Goal: Use online tool/utility: Utilize a website feature to perform a specific function

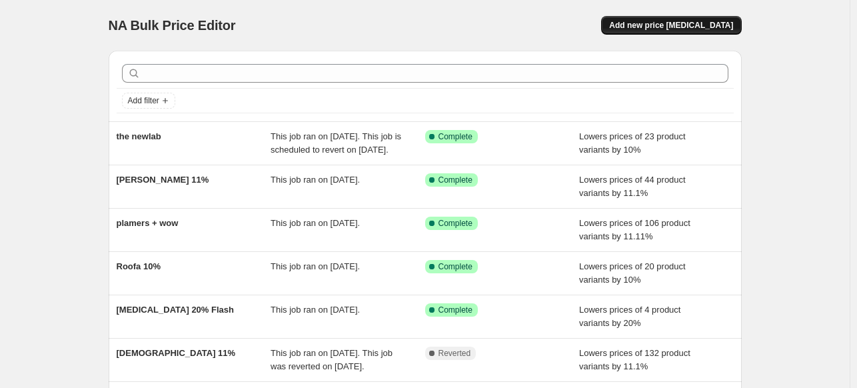
click at [659, 24] on span "Add new price [MEDICAL_DATA]" at bounding box center [671, 25] width 124 height 11
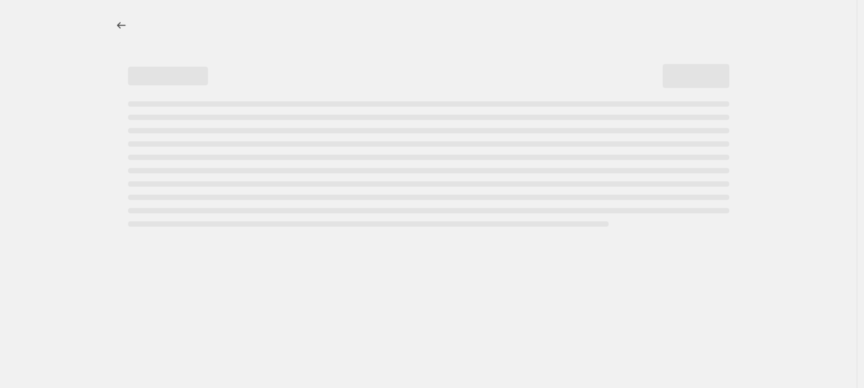
select select "percentage"
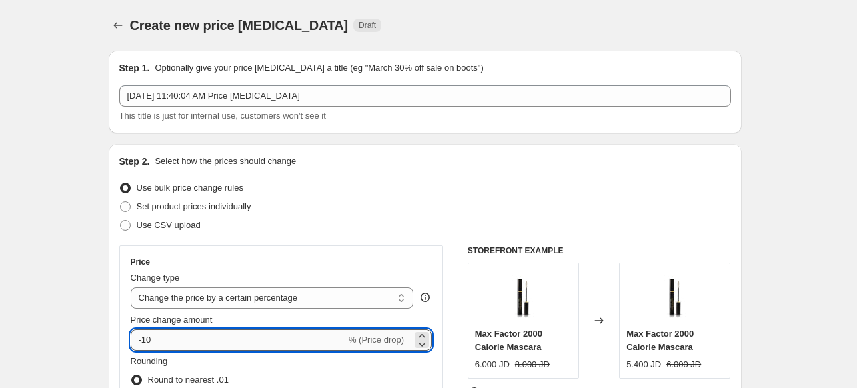
click at [150, 341] on input "-10" at bounding box center [238, 339] width 215 height 21
type input "-15"
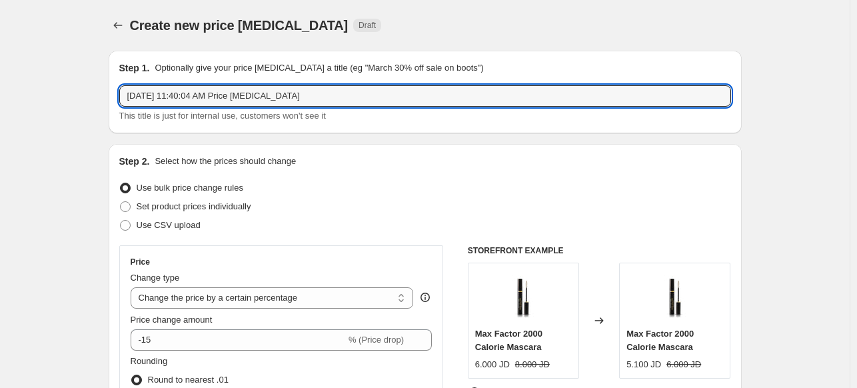
drag, startPoint x: 311, startPoint y: 99, endPoint x: 121, endPoint y: 96, distance: 189.9
click at [121, 96] on div "Step 1. Optionally give your price [MEDICAL_DATA] a title (eg "March 30% off sa…" at bounding box center [425, 92] width 633 height 83
drag, startPoint x: 221, startPoint y: 97, endPoint x: 85, endPoint y: 101, distance: 136.0
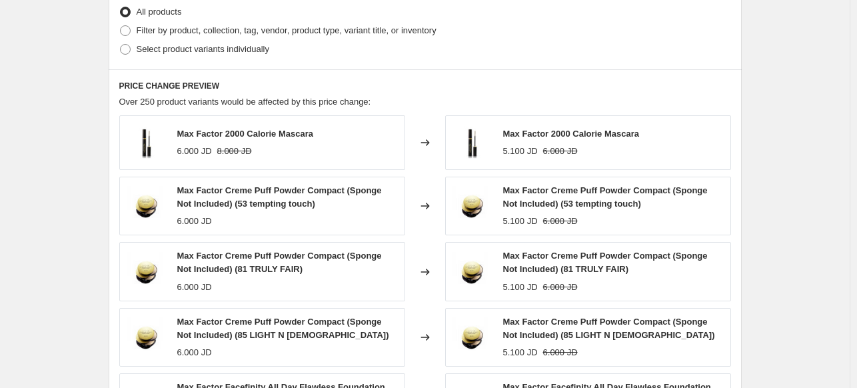
scroll to position [600, 0]
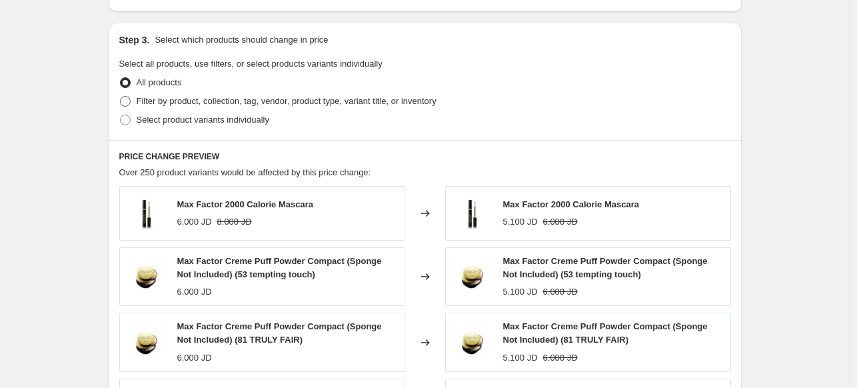
type input "Saydlity cleanser"
click at [189, 103] on span "Filter by product, collection, tag, vendor, product type, variant title, or inv…" at bounding box center [287, 101] width 300 height 10
click at [121, 97] on input "Filter by product, collection, tag, vendor, product type, variant title, or inv…" at bounding box center [120, 96] width 1 height 1
radio input "true"
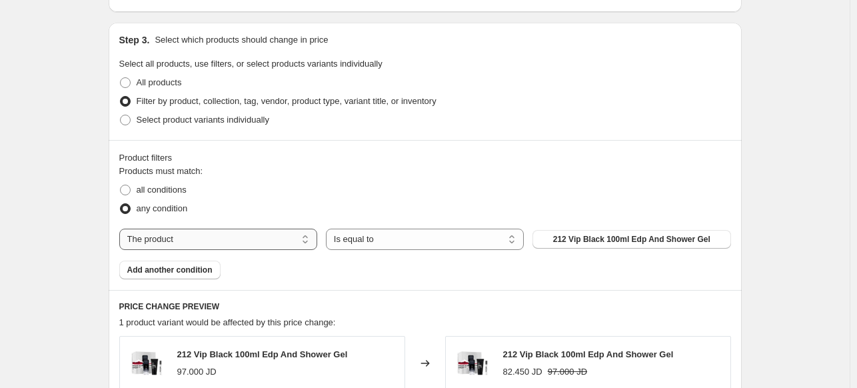
click at [301, 241] on select "The product The product's collection The product's tag The product's vendor The…" at bounding box center [218, 239] width 198 height 21
select select "collection"
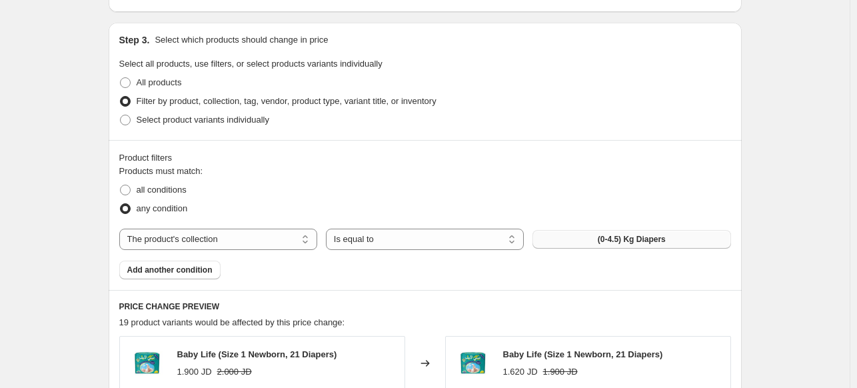
click at [613, 245] on button "(0-4.5) Kg Diapers" at bounding box center [631, 239] width 198 height 19
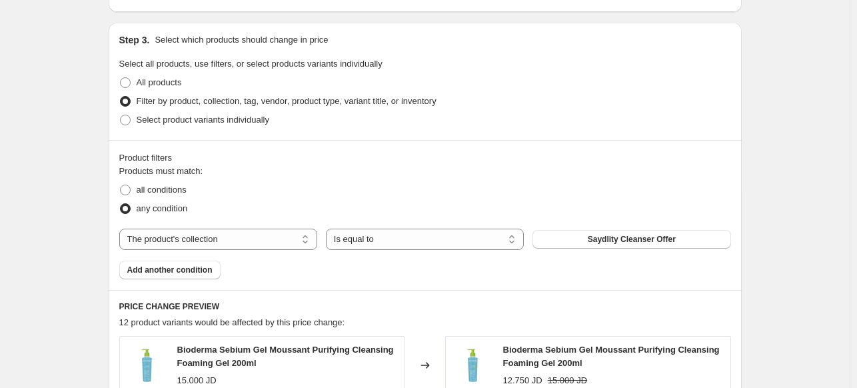
scroll to position [1066, 0]
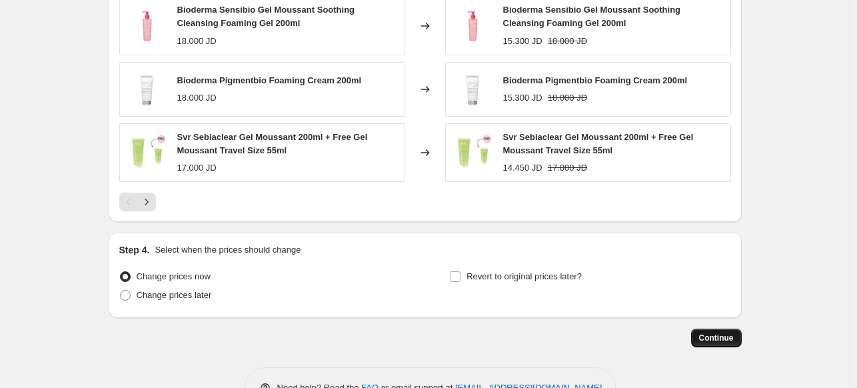
click at [704, 338] on span "Continue" at bounding box center [716, 338] width 35 height 11
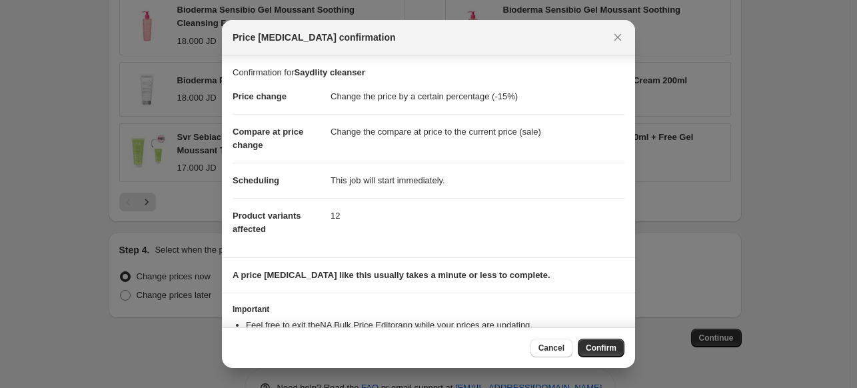
scroll to position [49, 0]
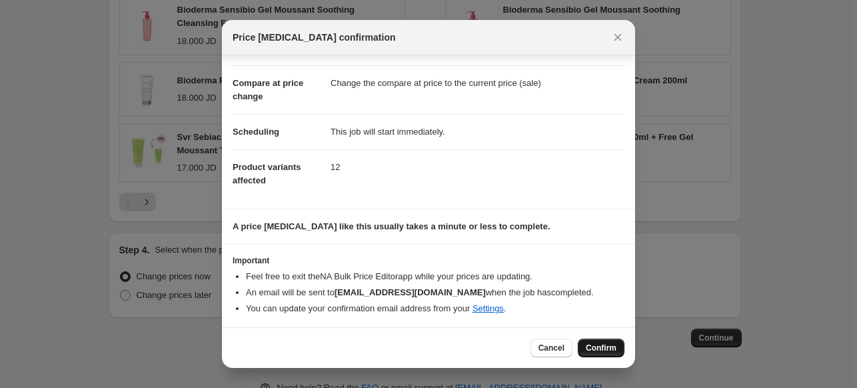
click at [598, 349] on span "Confirm" at bounding box center [601, 348] width 31 height 11
